Goal: Task Accomplishment & Management: Use online tool/utility

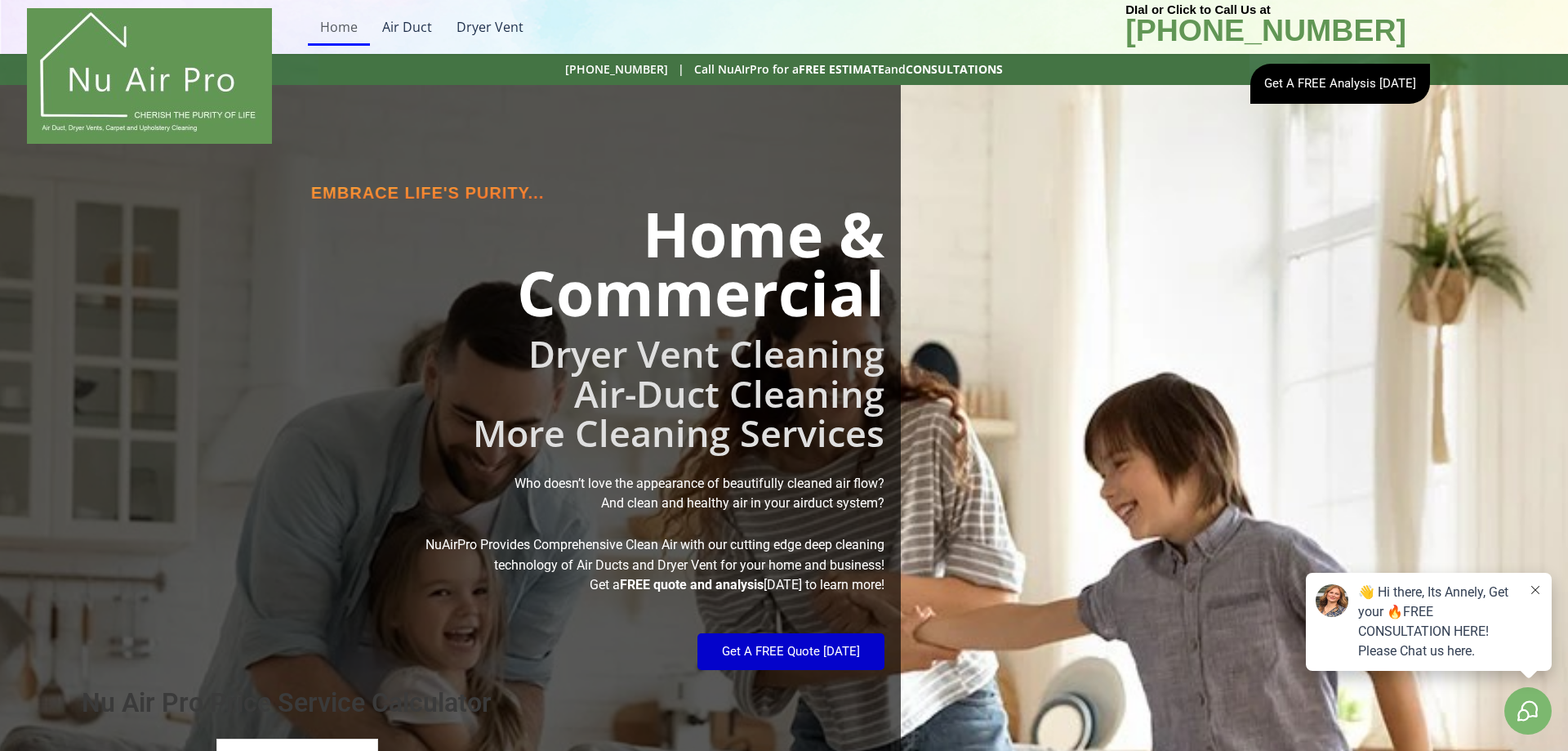
click at [810, 653] on span "Get A FREE Quote [DATE]" at bounding box center [790, 651] width 138 height 12
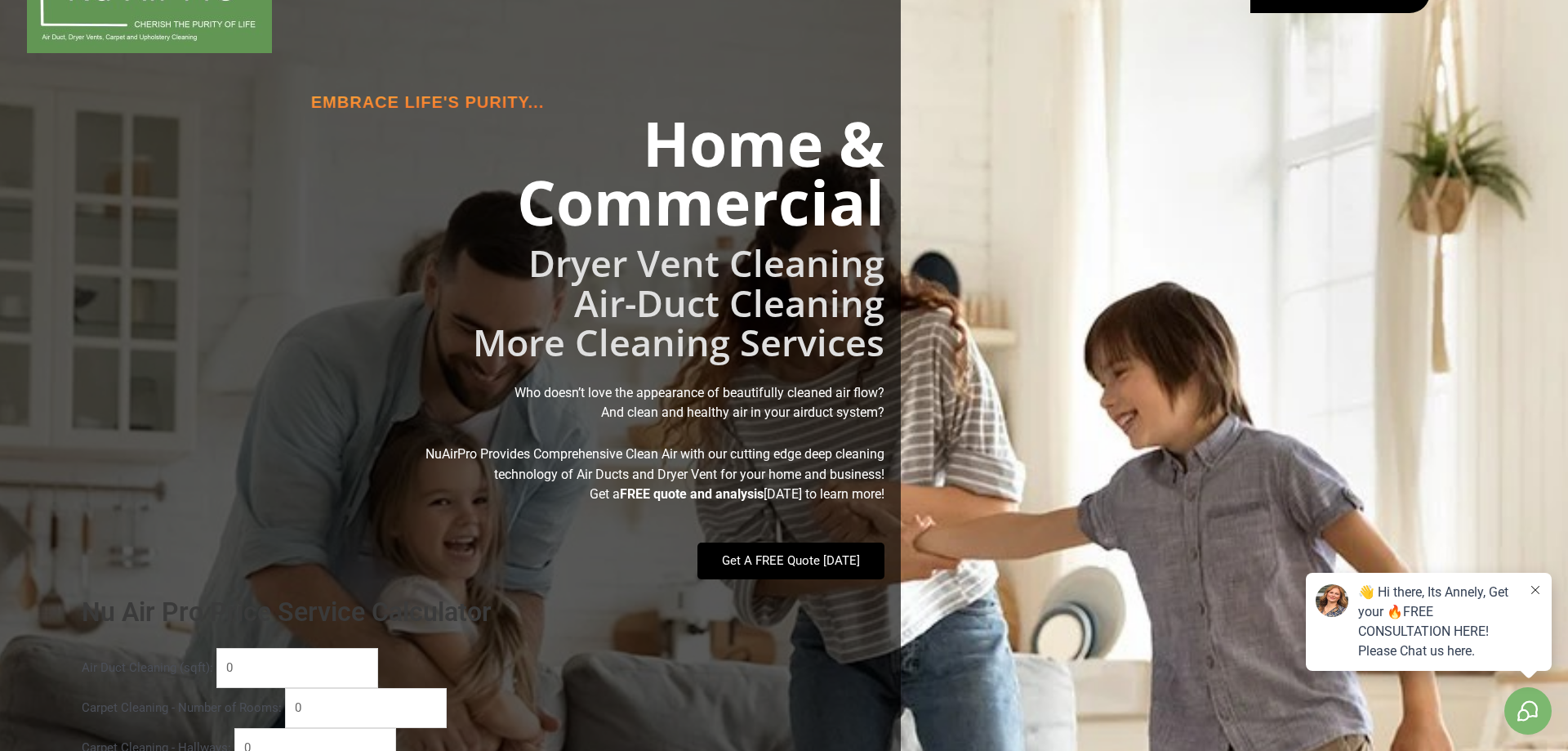
scroll to position [93, 0]
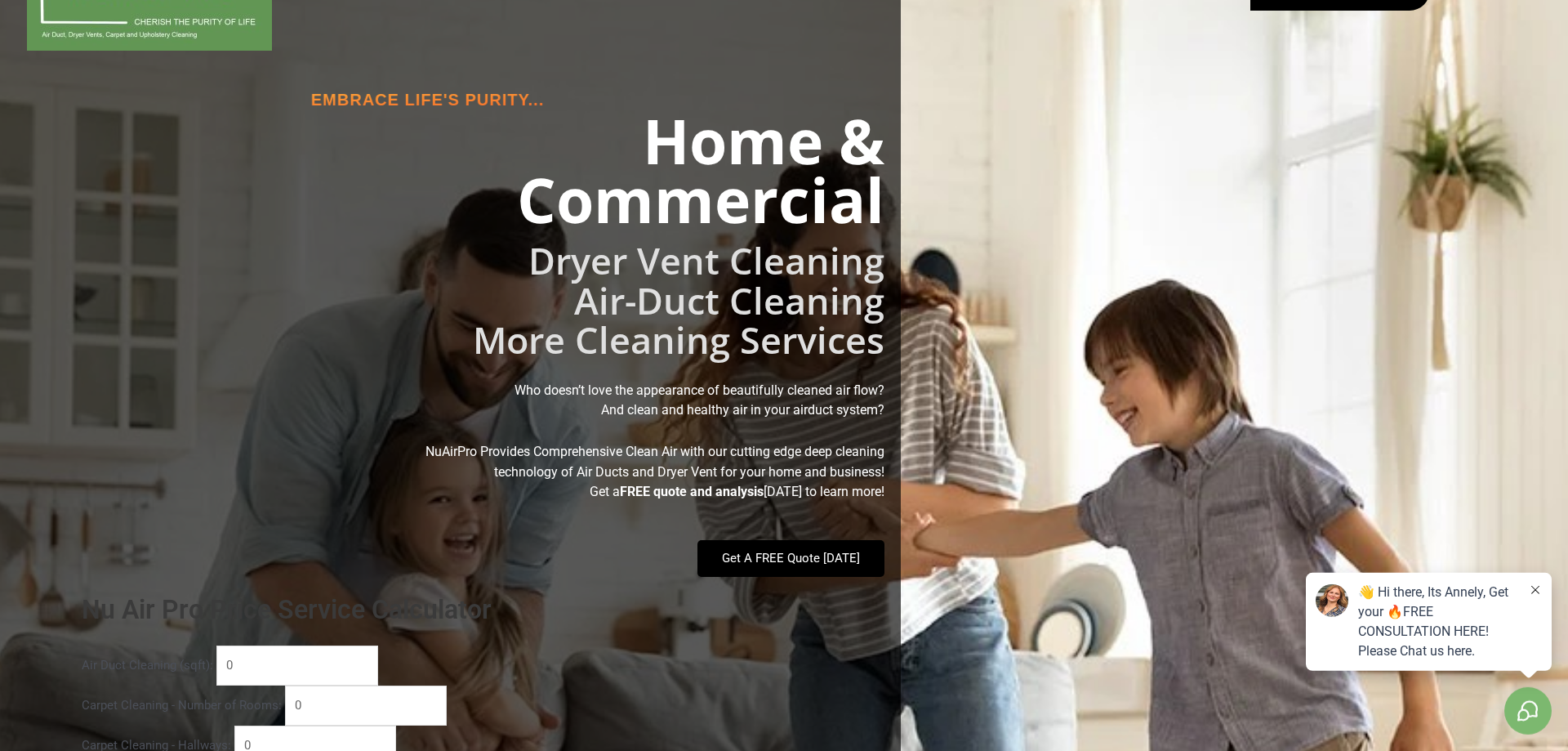
click at [498, 256] on h2 "Dryer Vent Cleaning" at bounding box center [442, 261] width 884 height 48
click at [319, 154] on h2 "Home & Commercial" at bounding box center [442, 170] width 884 height 118
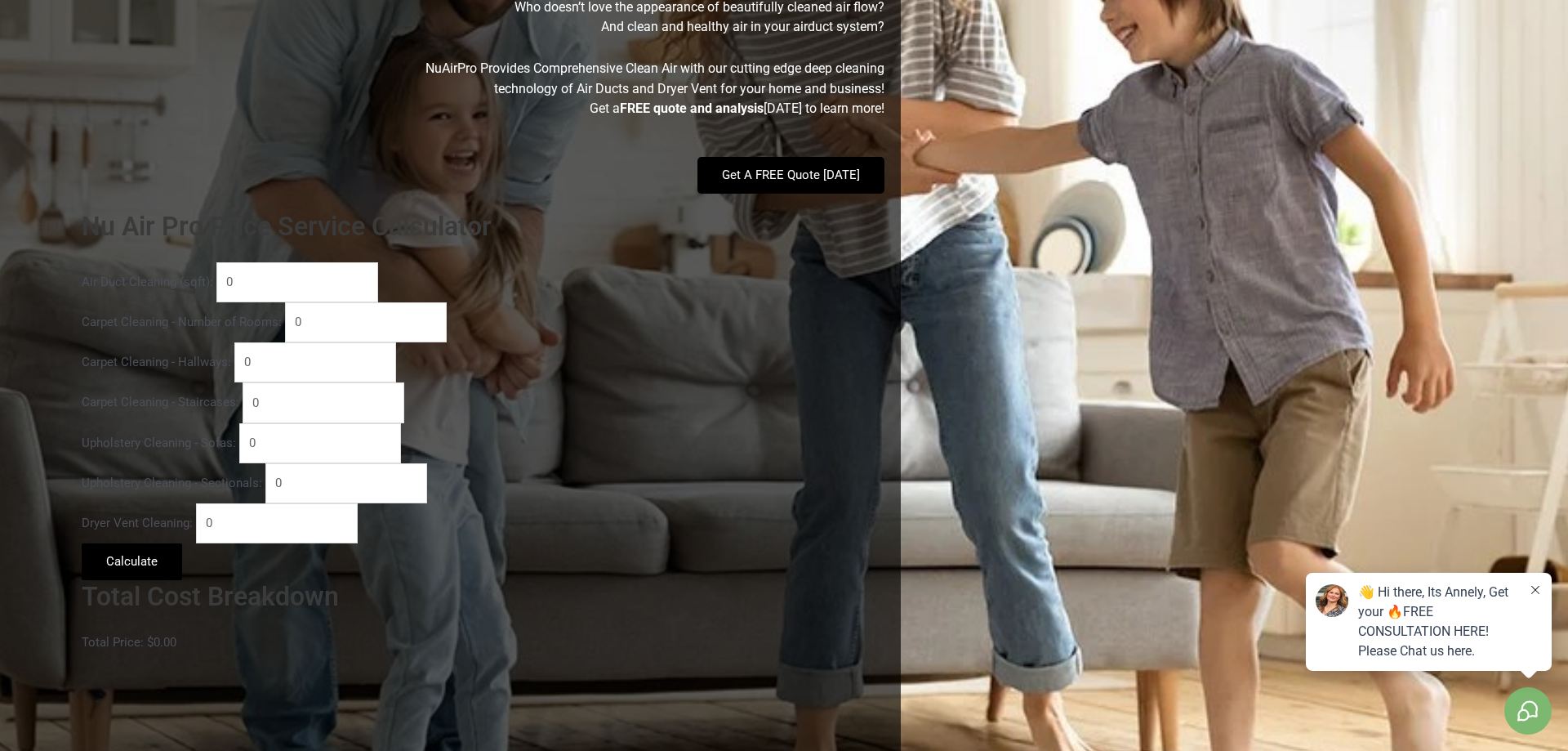
scroll to position [484, 0]
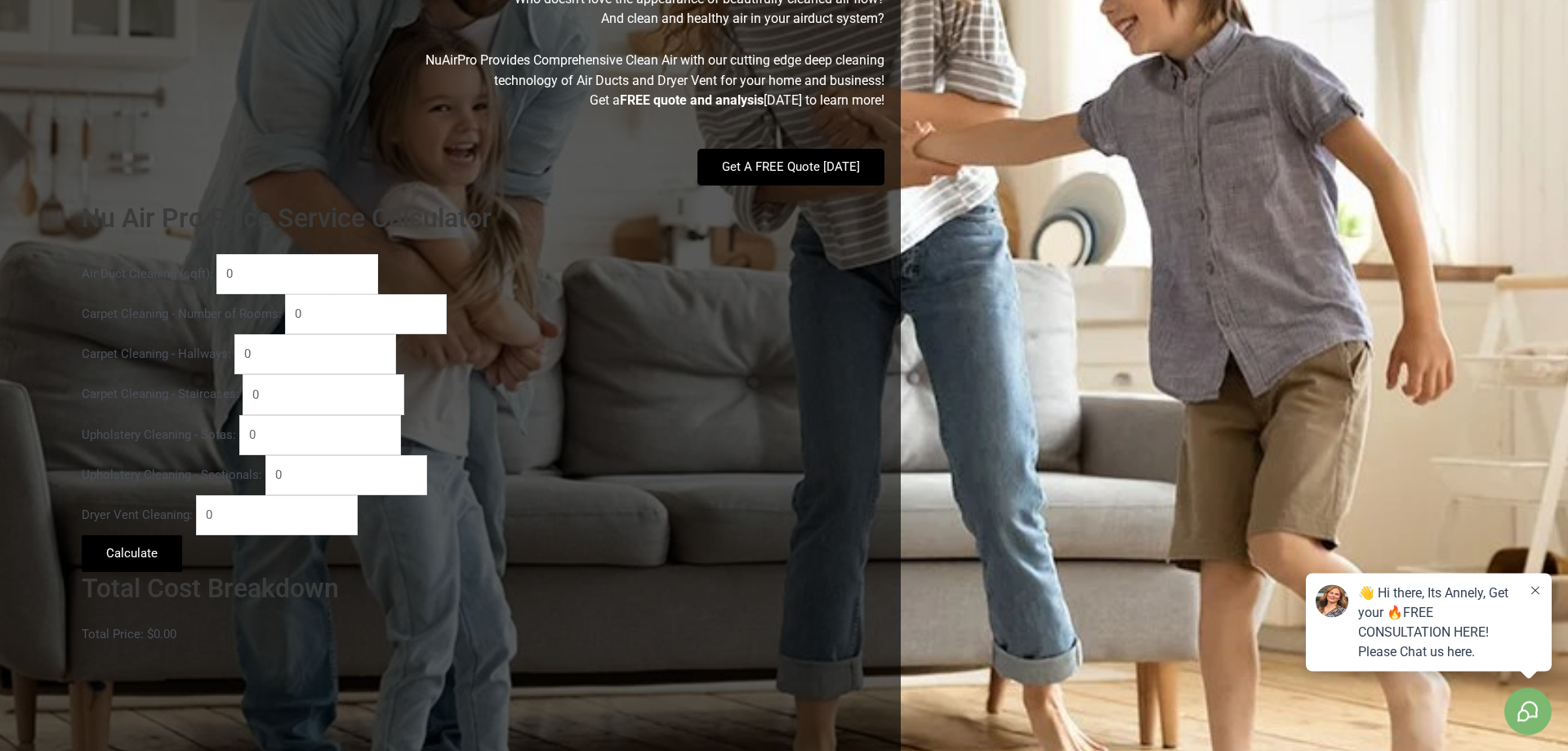
click at [271, 269] on input "0" at bounding box center [297, 274] width 162 height 40
type input "2700"
click at [100, 571] on button "Calculate" at bounding box center [131, 553] width 100 height 37
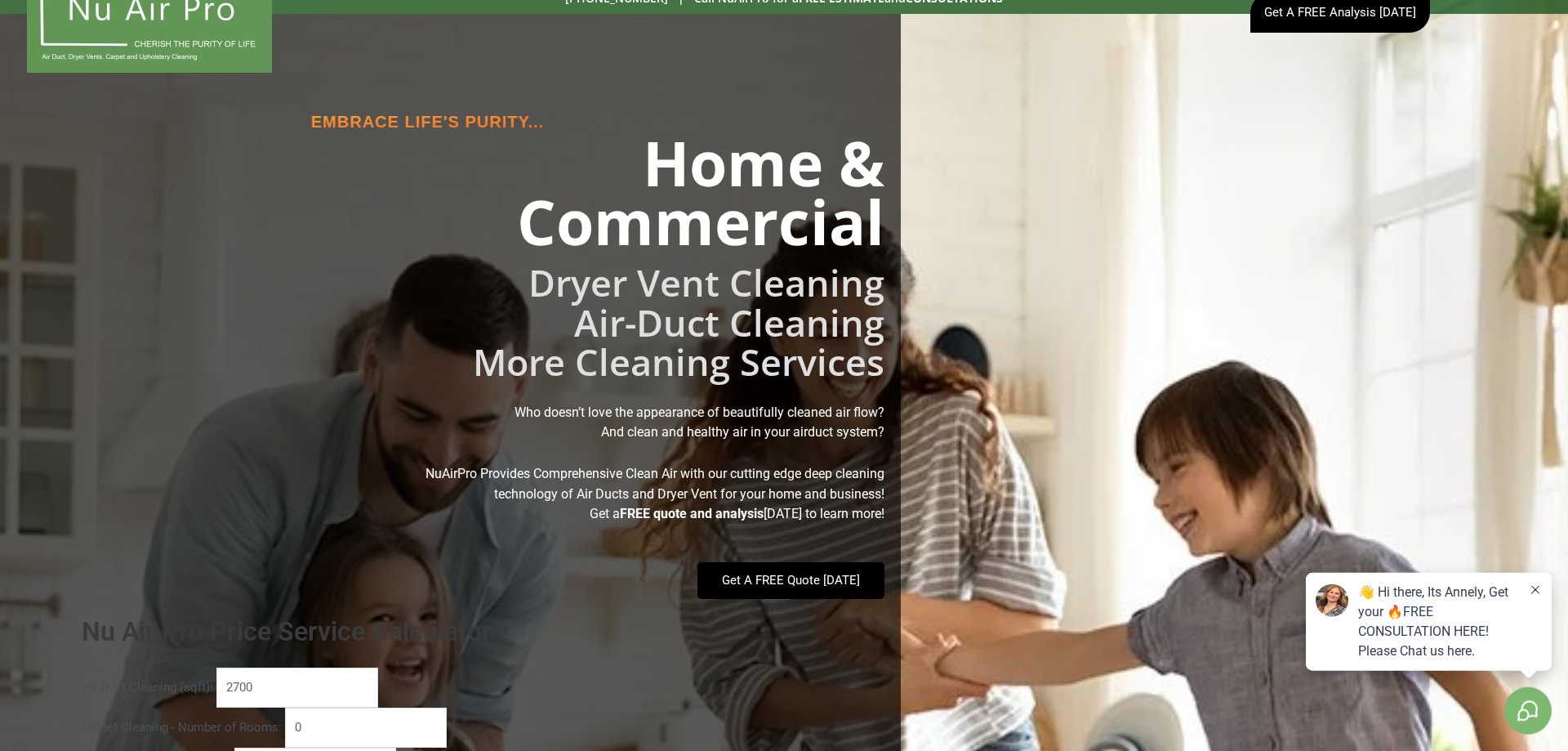
scroll to position [87, 0]
